Goal: Task Accomplishment & Management: Use online tool/utility

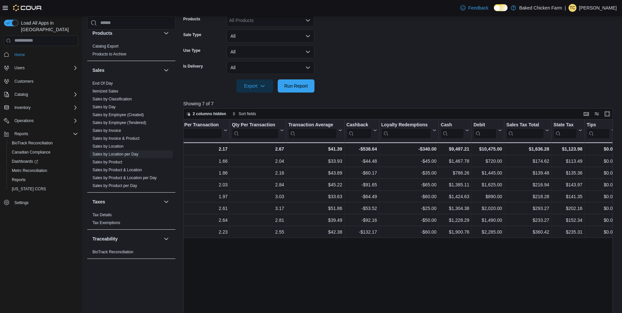
scroll to position [202, 0]
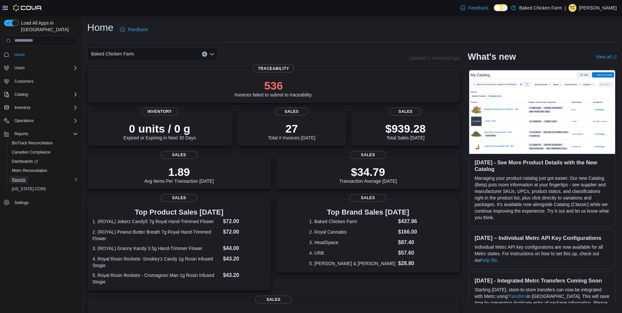
click at [20, 177] on span "Reports" at bounding box center [19, 179] width 14 height 5
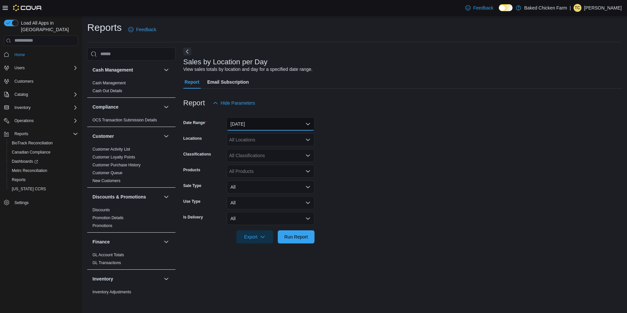
click at [308, 125] on button "Yesterday" at bounding box center [271, 123] width 88 height 13
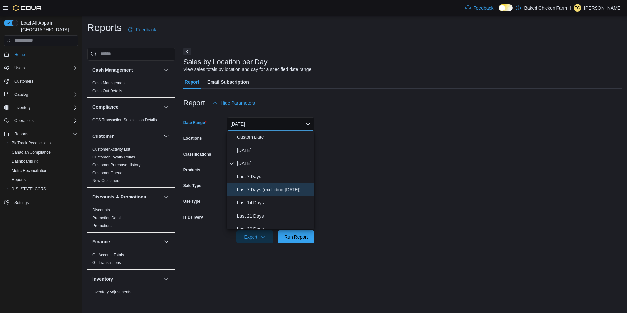
click at [257, 192] on span "Last 7 Days (excluding today)" at bounding box center [274, 190] width 75 height 8
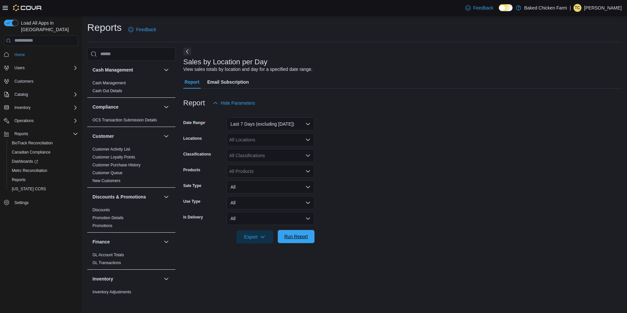
click at [304, 236] on span "Run Report" at bounding box center [296, 236] width 24 height 7
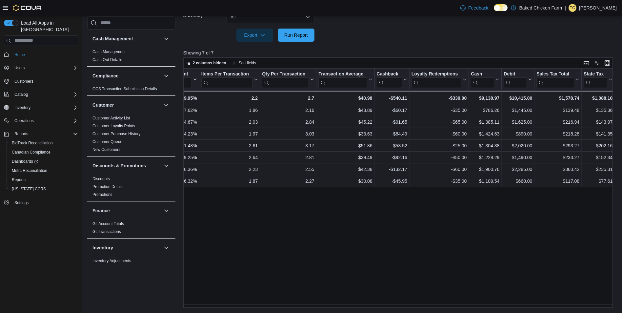
scroll to position [0, 646]
